Goal: Use online tool/utility

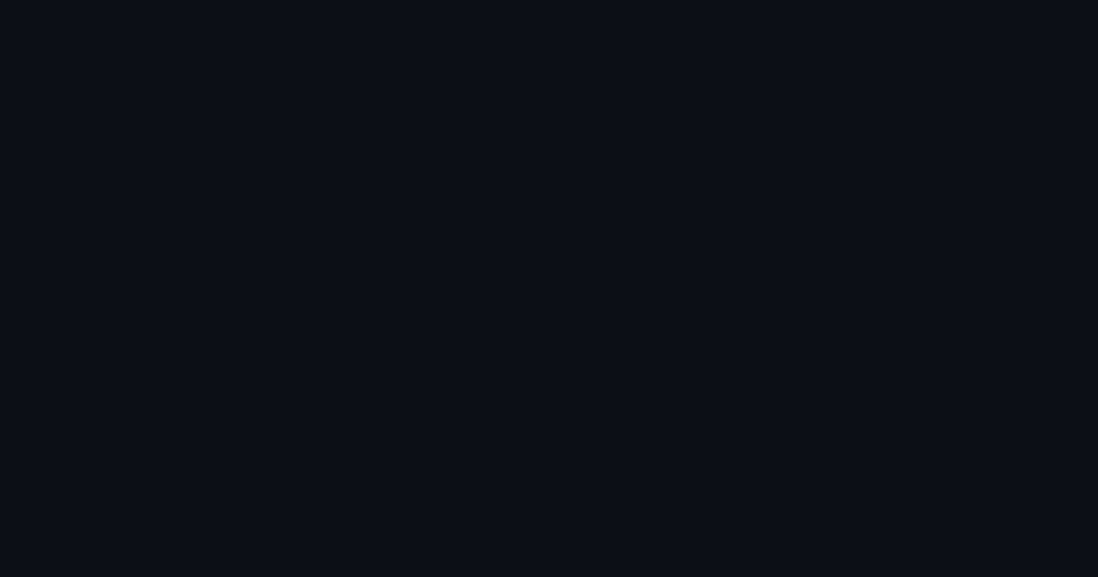
scroll to position [1250, 0]
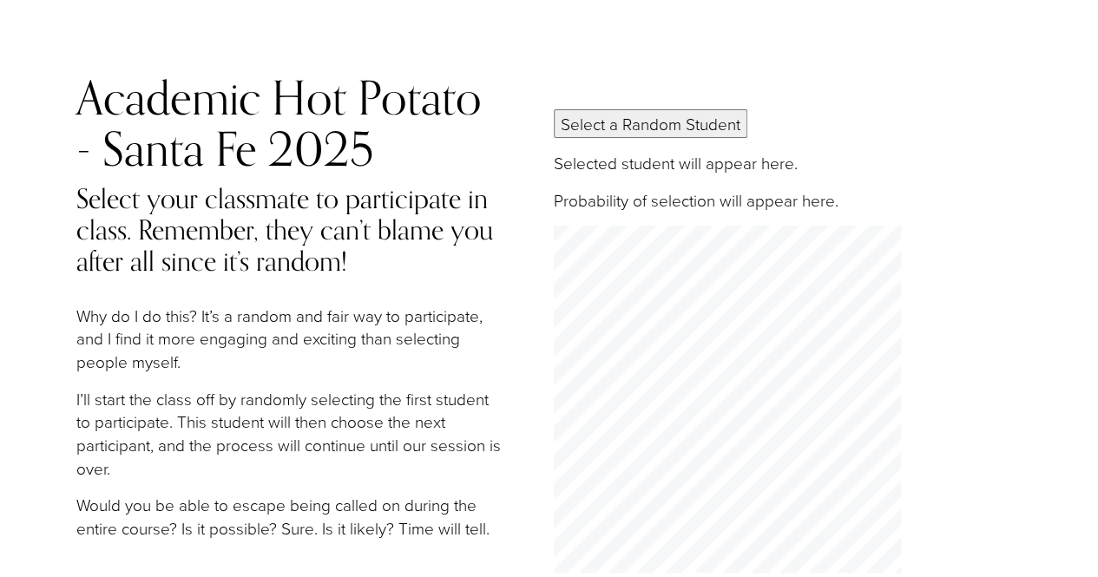
click at [651, 124] on button "Select a Random Student" at bounding box center [651, 123] width 194 height 29
click at [695, 128] on button "Select a Random Student" at bounding box center [651, 123] width 194 height 29
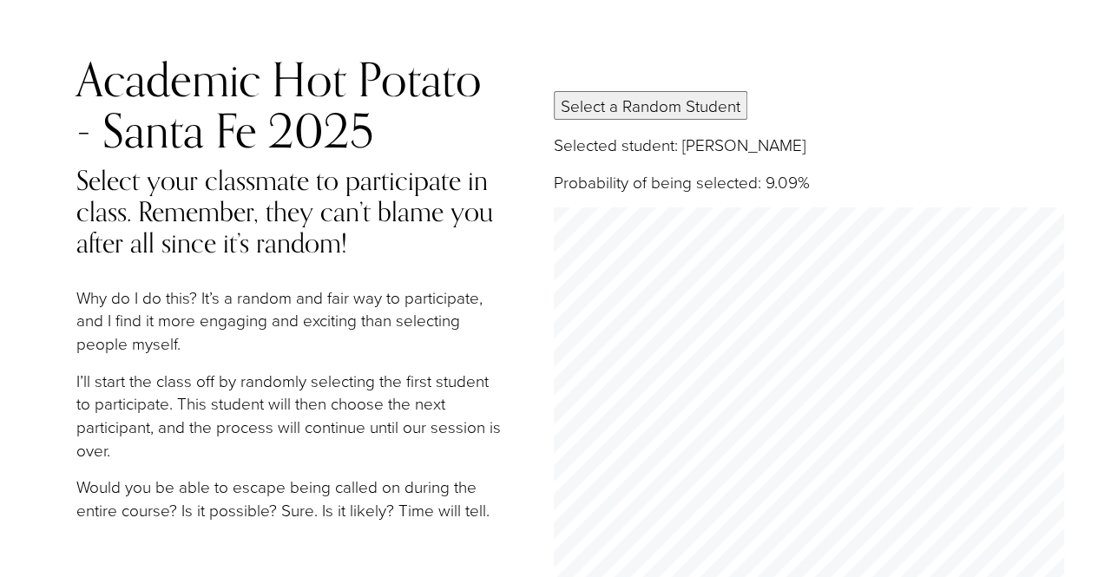
scroll to position [30, 0]
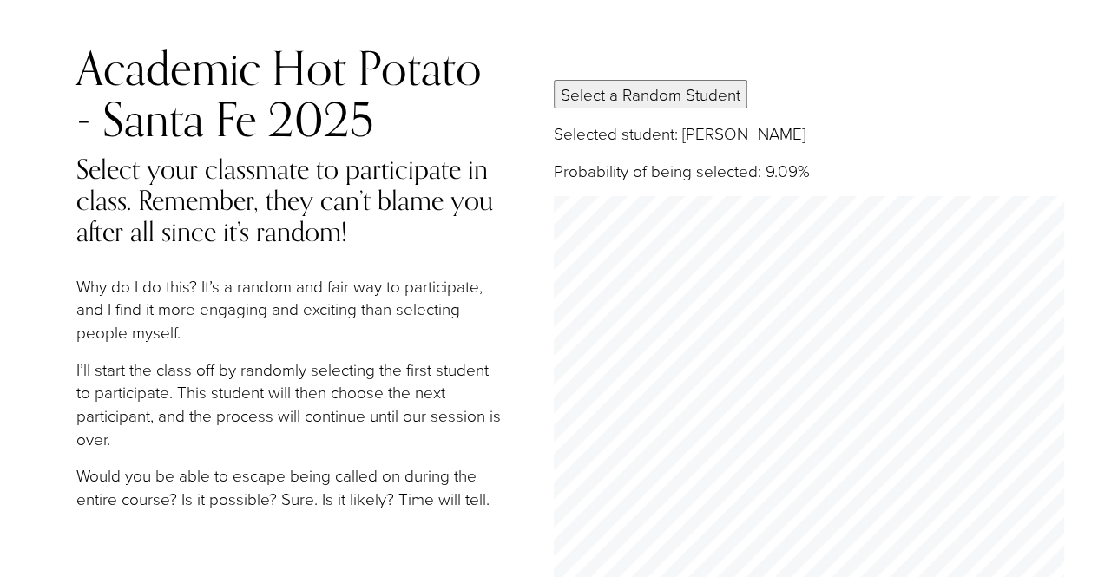
click at [571, 160] on p "Probability of being selected: 9.09%" at bounding box center [809, 171] width 511 height 23
